Goal: Task Accomplishment & Management: Manage account settings

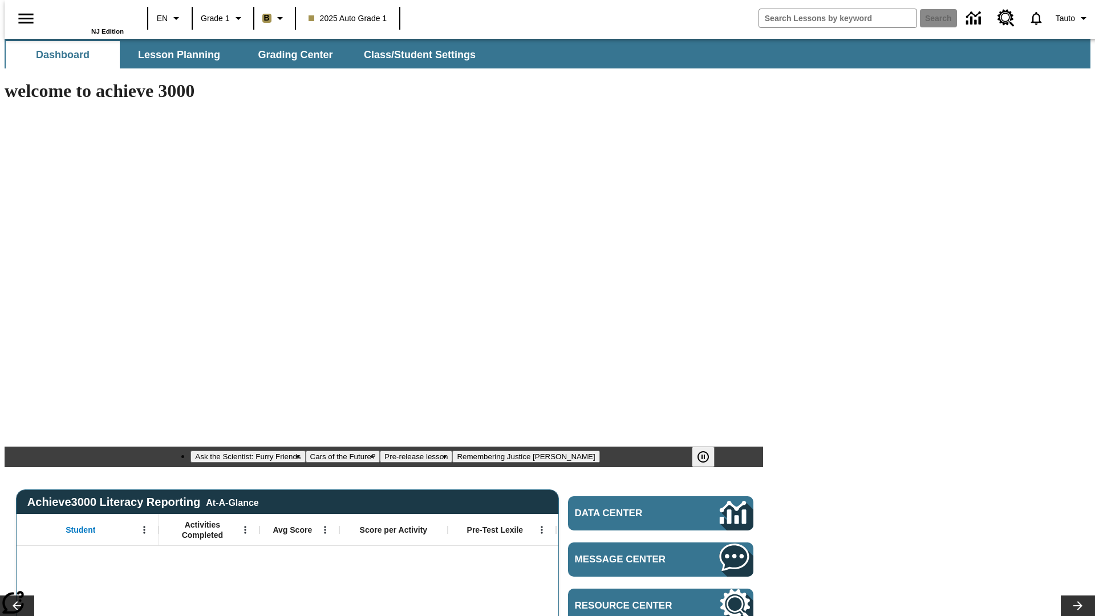
type input "-1"
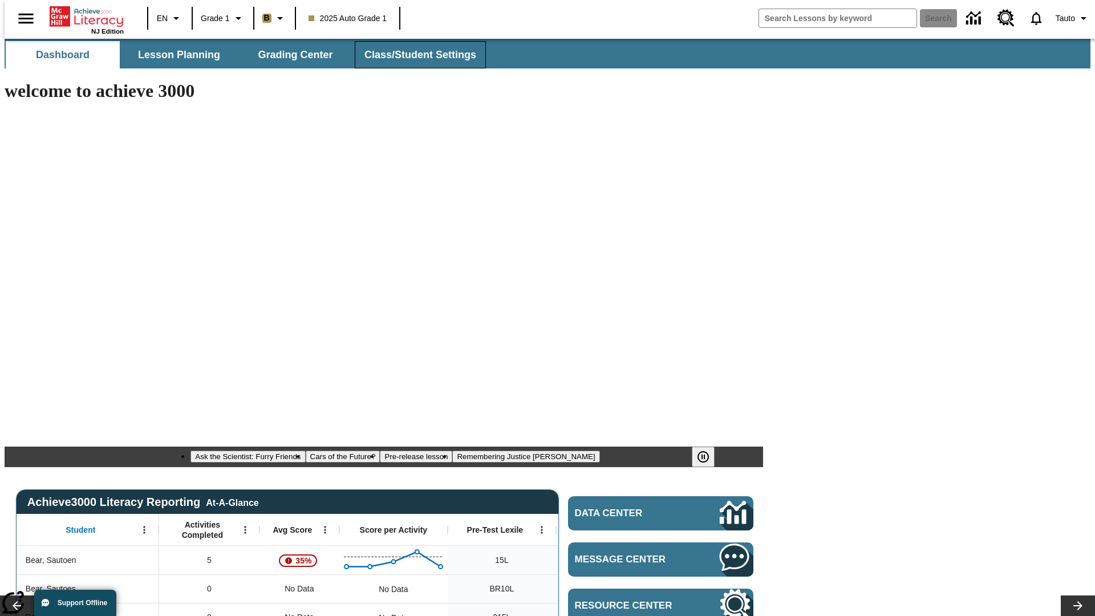
click at [414, 55] on span "Class/Student Settings" at bounding box center [420, 54] width 112 height 13
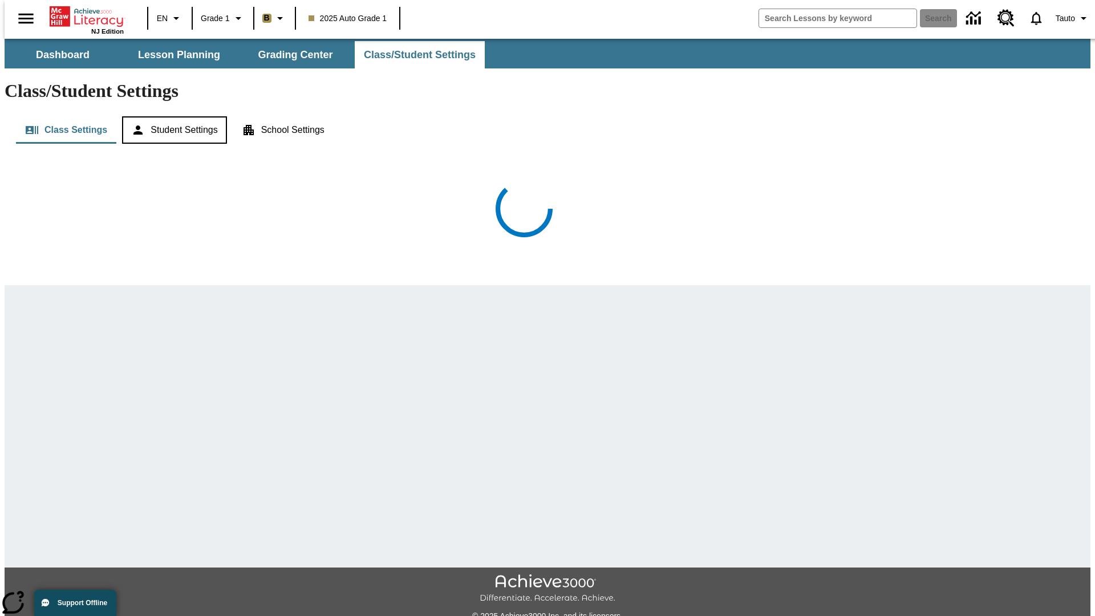
click at [172, 116] on button "Student Settings" at bounding box center [174, 129] width 104 height 27
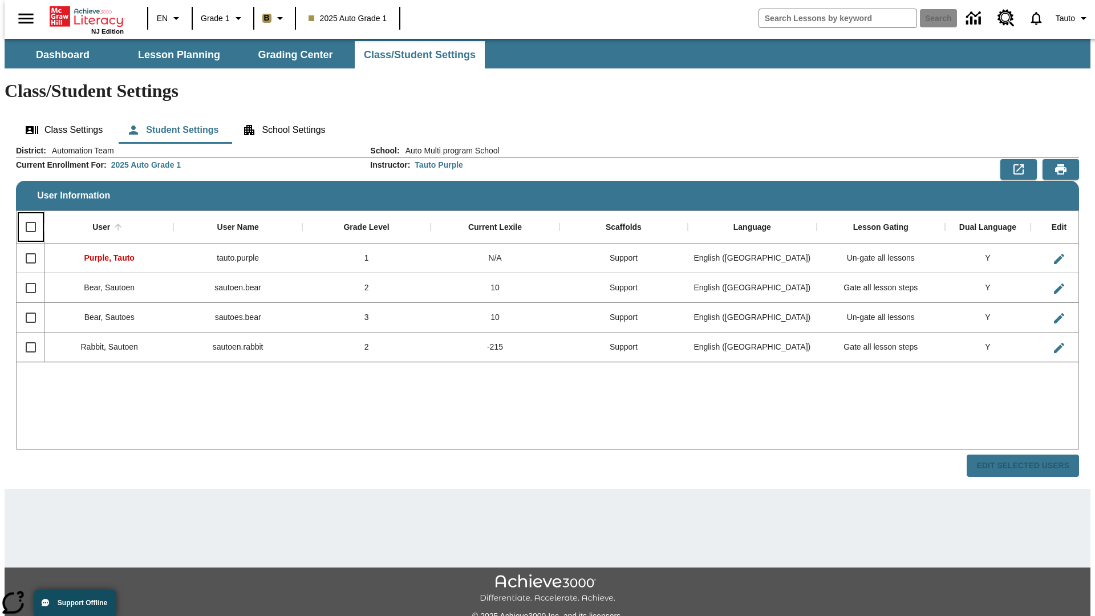
click at [26, 215] on input "Select all rows" at bounding box center [31, 227] width 24 height 24
checkbox input "true"
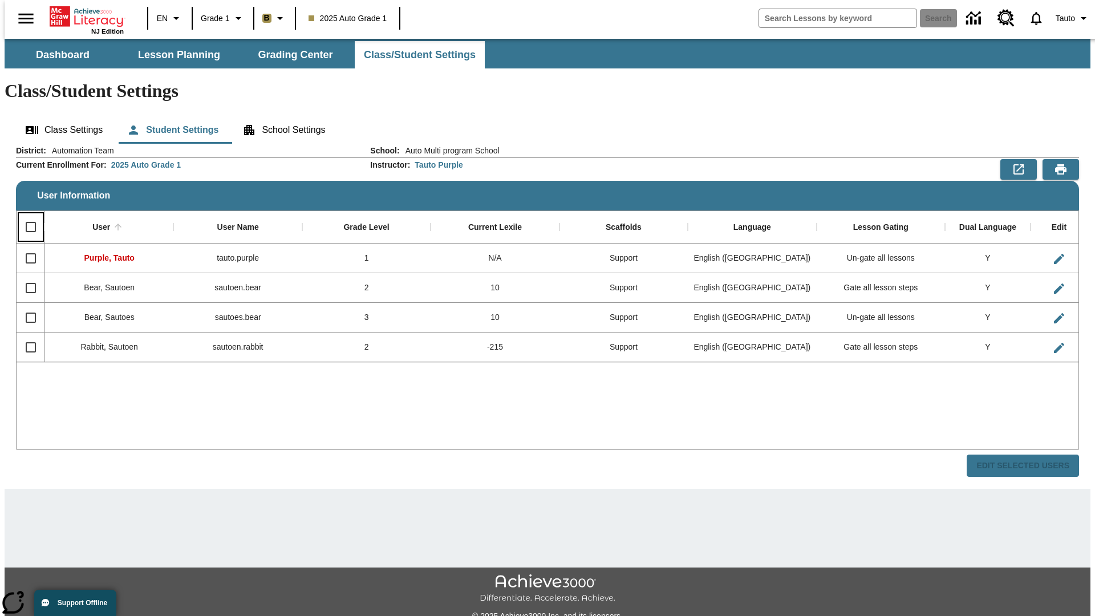
checkbox input "true"
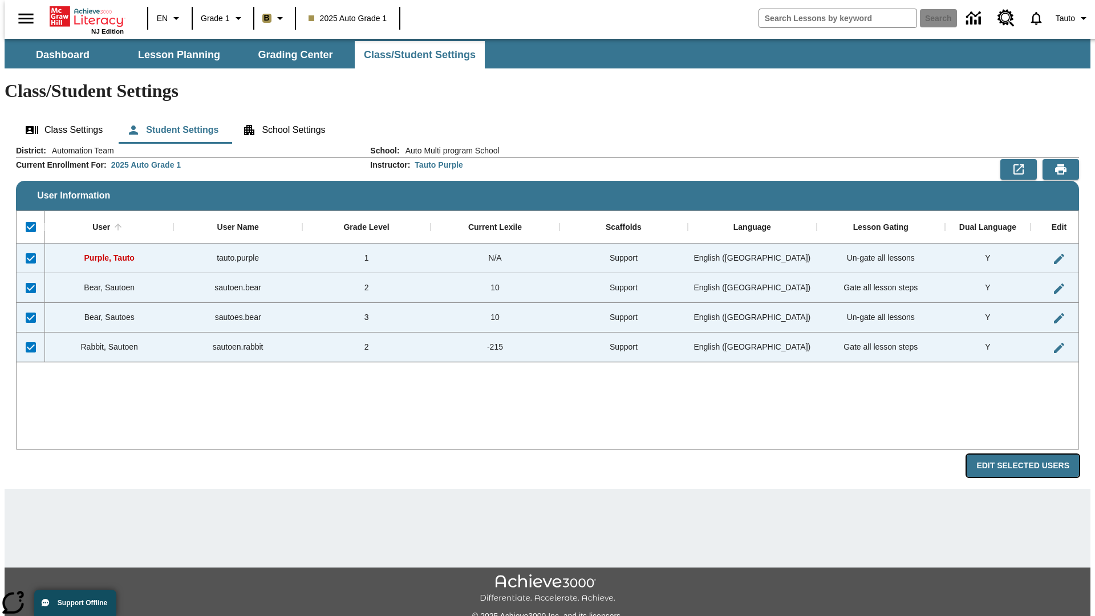
click at [1032, 455] on button "Edit Selected Users" at bounding box center [1023, 466] width 112 height 22
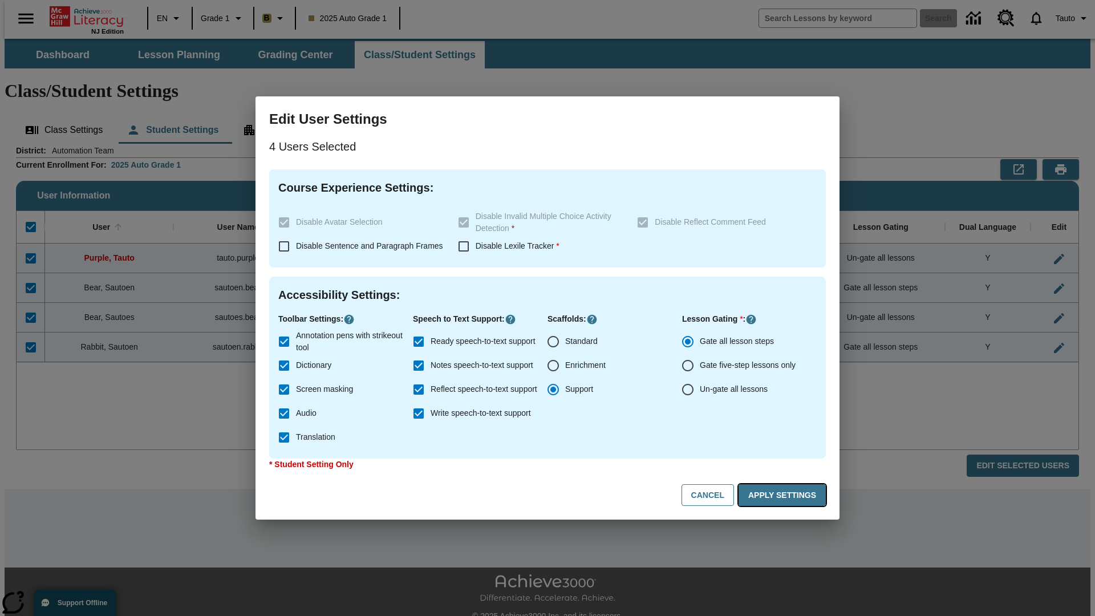
click at [784, 495] on button "Apply Settings" at bounding box center [781, 495] width 87 height 22
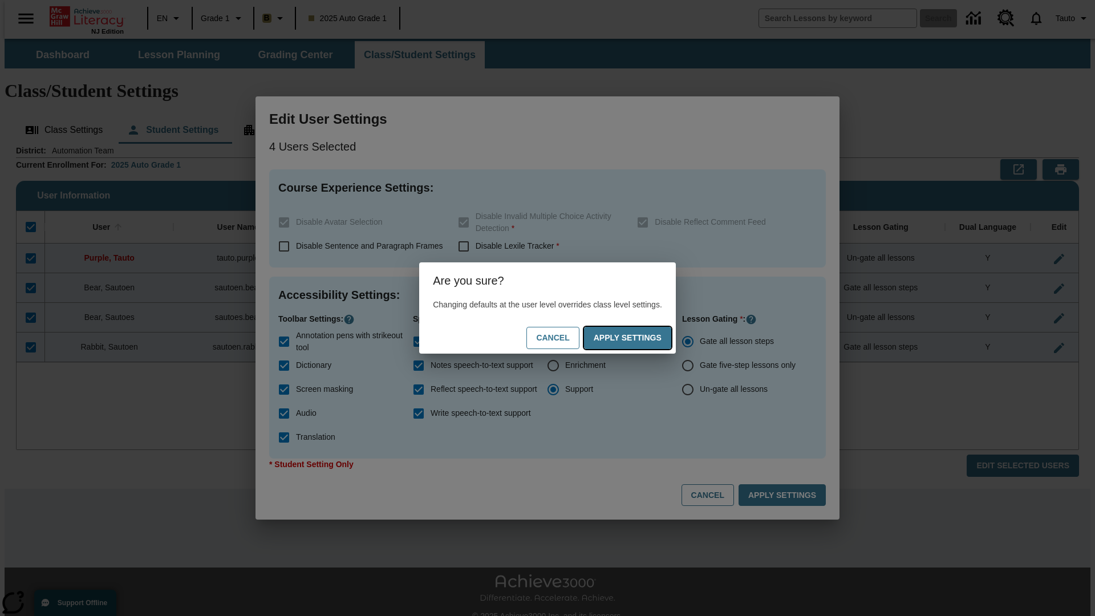
click at [639, 338] on button "Apply Settings" at bounding box center [627, 338] width 87 height 22
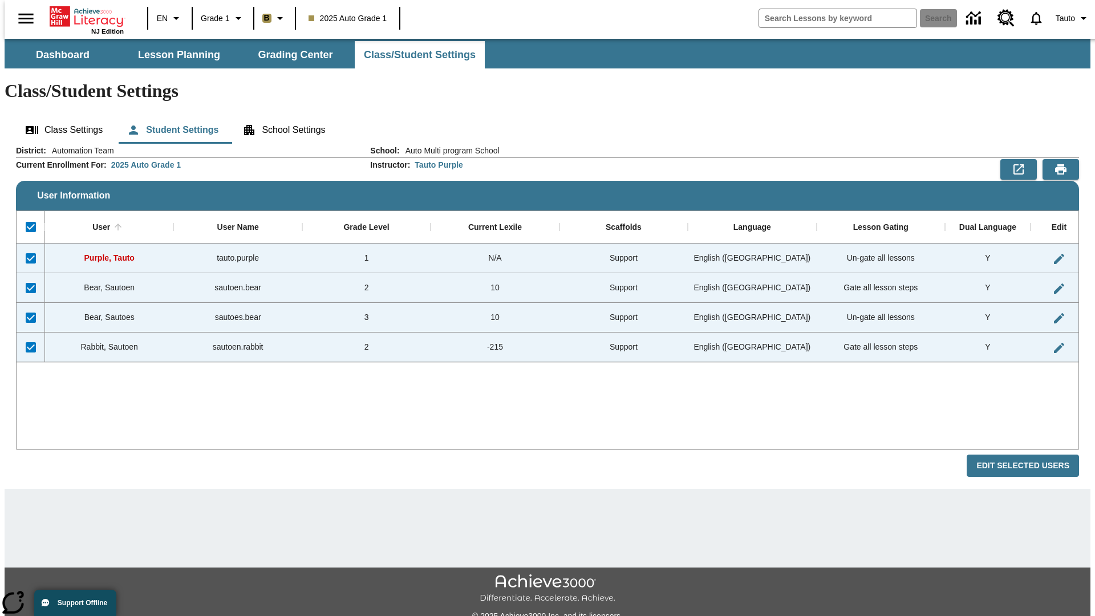
checkbox input "false"
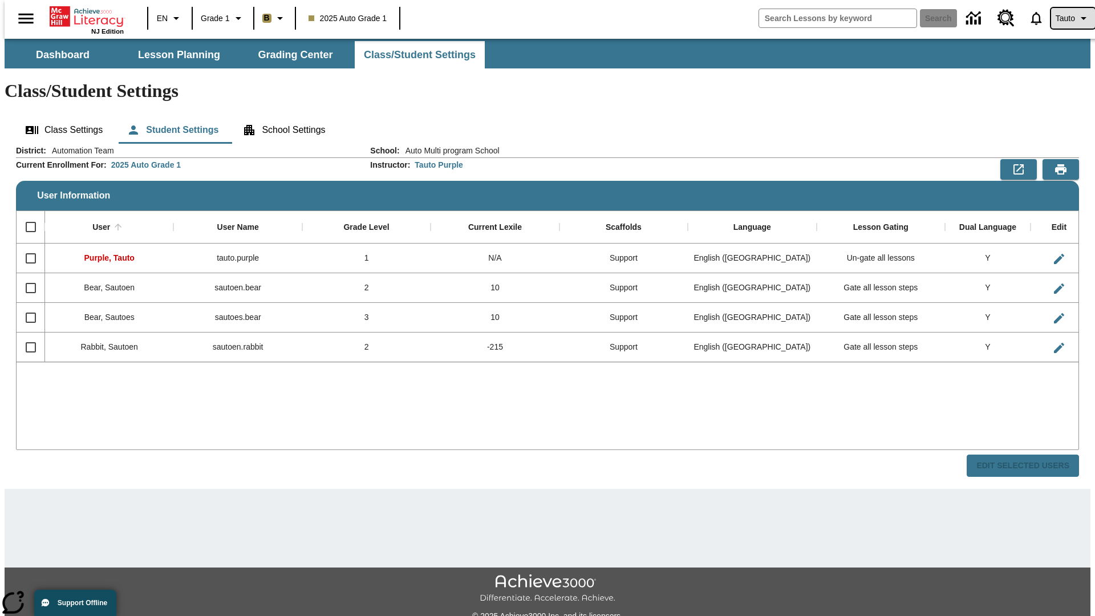
click at [1067, 18] on span "Tauto" at bounding box center [1065, 19] width 19 height 12
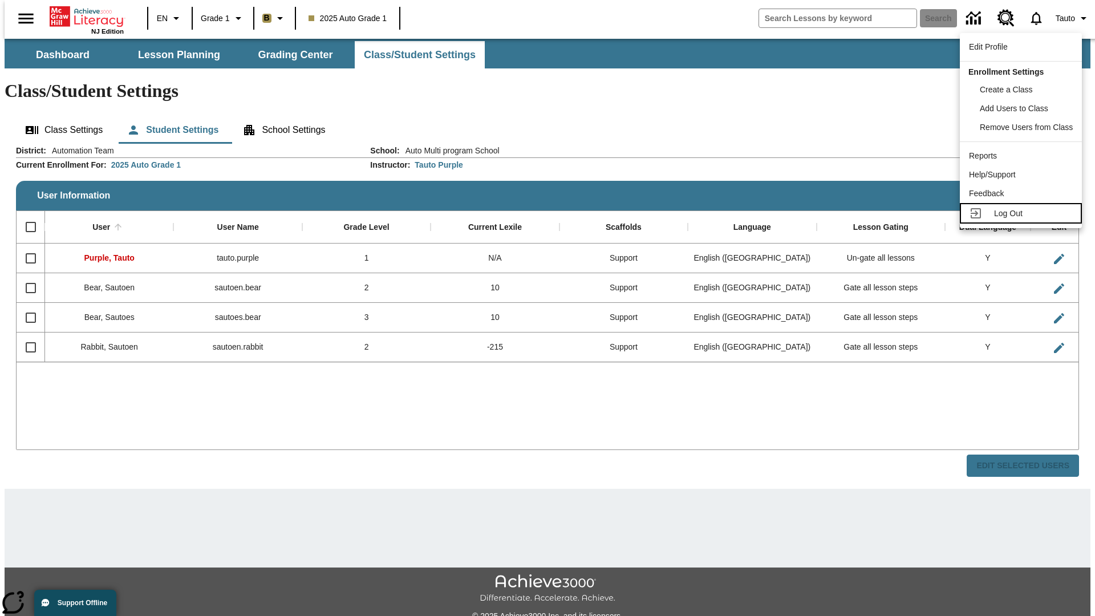
click at [1022, 213] on span "Log Out" at bounding box center [1008, 213] width 29 height 9
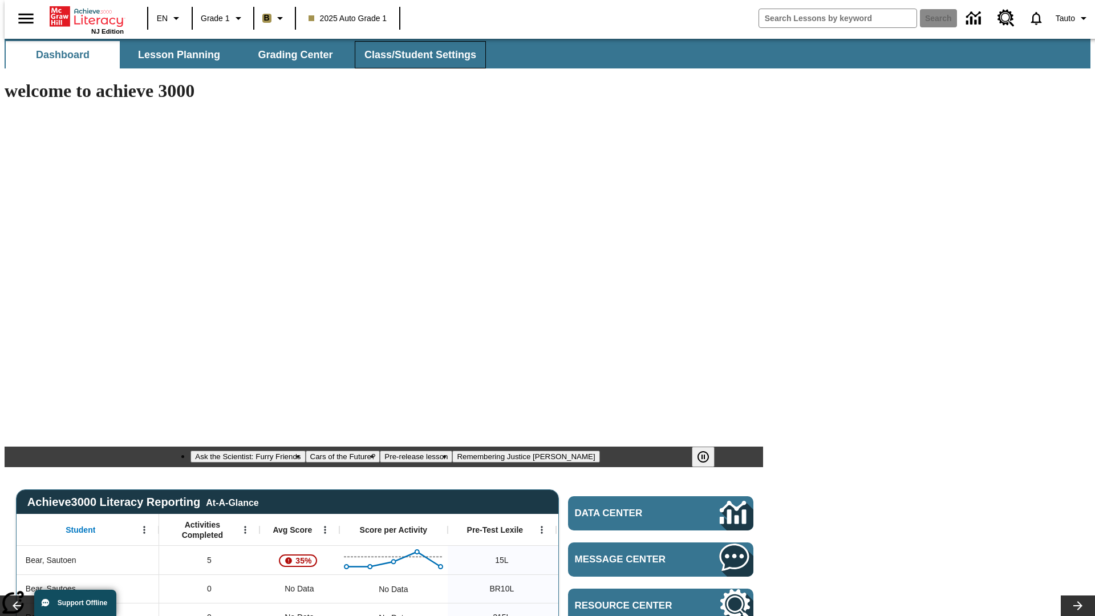
click at [414, 55] on span "Class/Student Settings" at bounding box center [420, 54] width 112 height 13
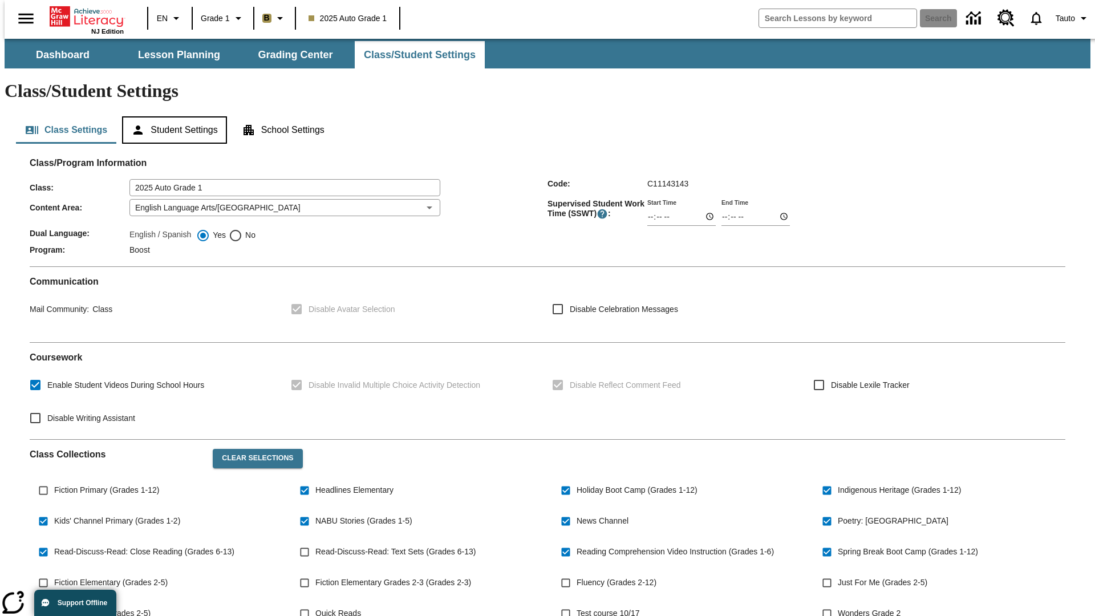
click at [172, 116] on button "Student Settings" at bounding box center [174, 129] width 104 height 27
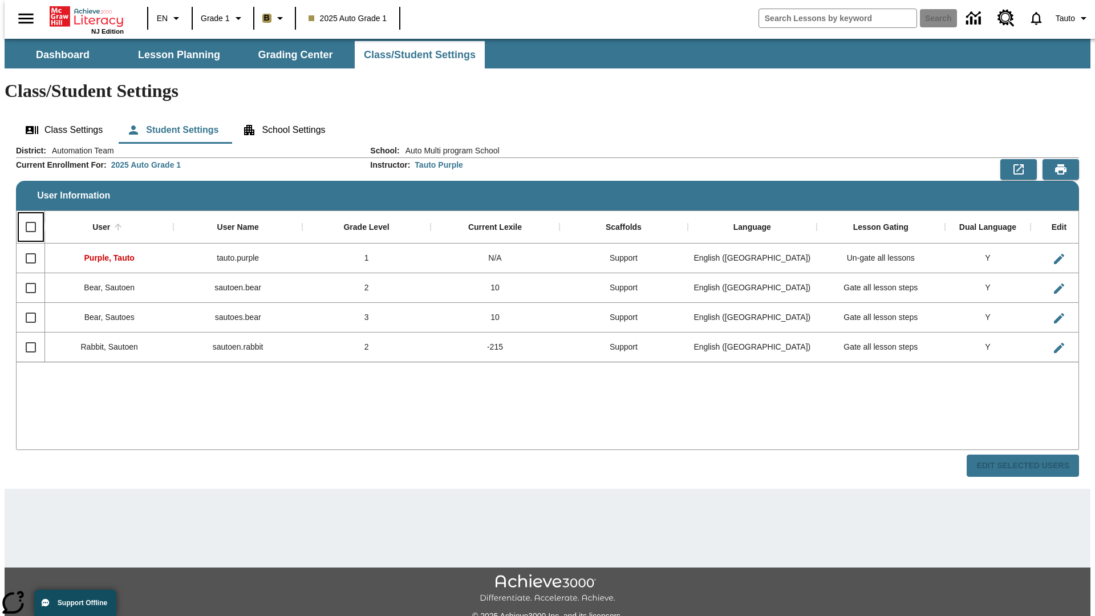
click at [26, 215] on input "Select all rows" at bounding box center [31, 227] width 24 height 24
checkbox input "true"
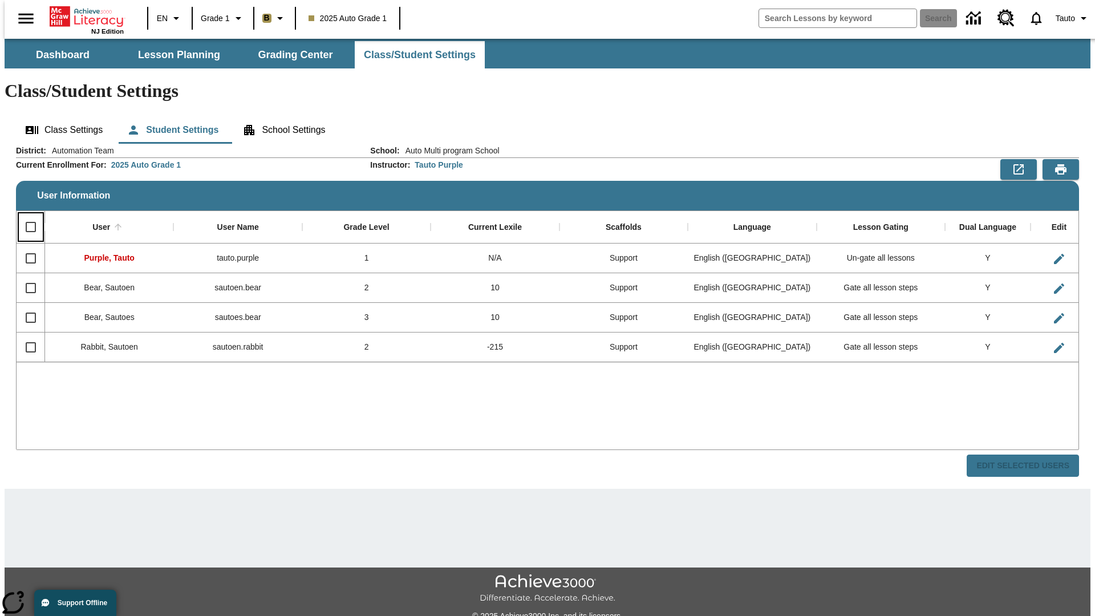
checkbox input "true"
